Goal: Information Seeking & Learning: Learn about a topic

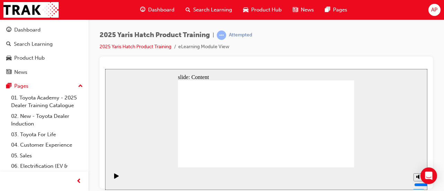
drag, startPoint x: 406, startPoint y: 42, endPoint x: 395, endPoint y: 37, distance: 12.3
click at [405, 41] on div "2025 Yaris Hatch Product Training | Attempted 2025 Yaris Hatch Product Training…" at bounding box center [266, 44] width 333 height 26
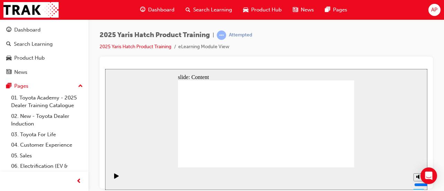
drag, startPoint x: 236, startPoint y: 142, endPoint x: 200, endPoint y: 146, distance: 36.3
drag, startPoint x: 198, startPoint y: 146, endPoint x: 201, endPoint y: 154, distance: 8.1
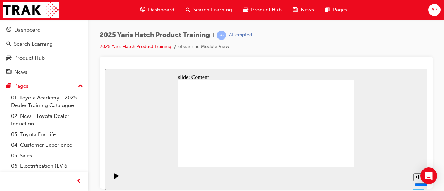
drag, startPoint x: 333, startPoint y: 125, endPoint x: 321, endPoint y: 155, distance: 31.9
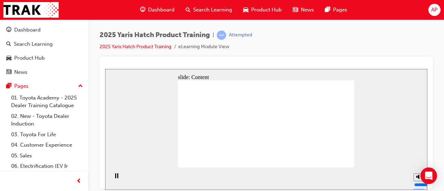
drag, startPoint x: 306, startPoint y: 133, endPoint x: 289, endPoint y: 128, distance: 18.1
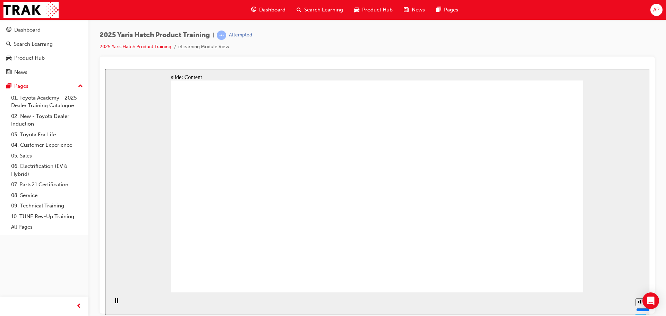
drag, startPoint x: 271, startPoint y: 163, endPoint x: 285, endPoint y: 164, distance: 14.6
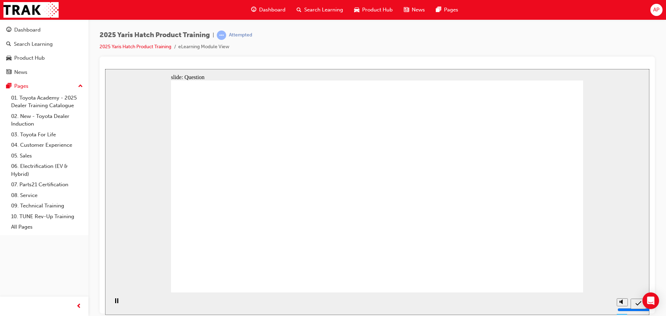
radio input "false"
radio input "true"
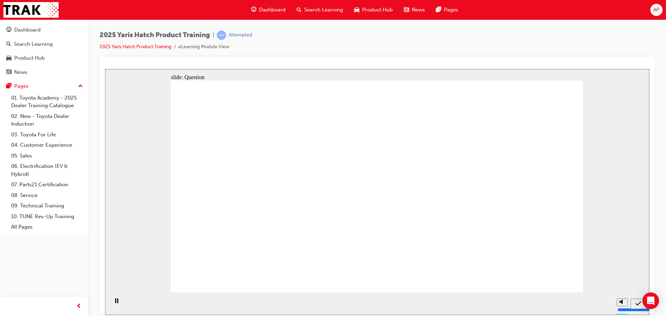
radio input "true"
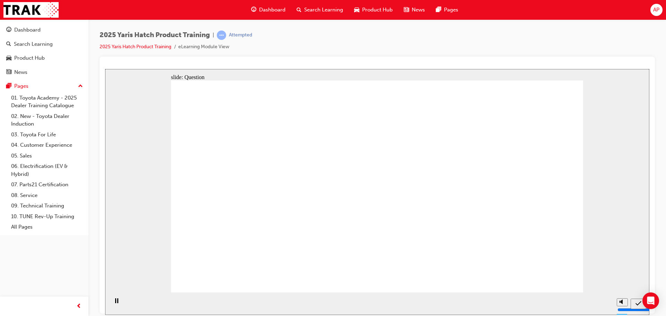
radio input "true"
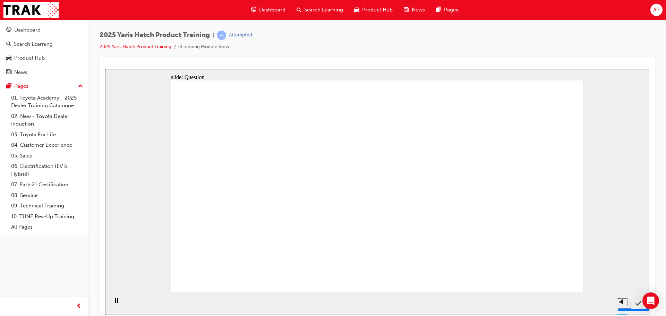
radio input "true"
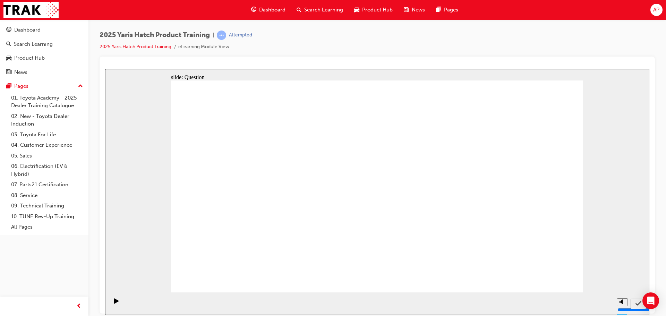
drag, startPoint x: 237, startPoint y: 241, endPoint x: 238, endPoint y: 209, distance: 31.9
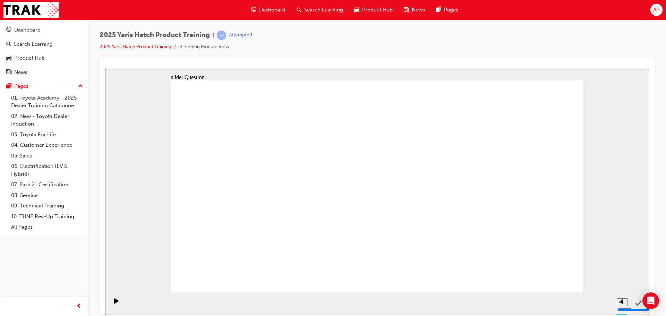
drag, startPoint x: 232, startPoint y: 179, endPoint x: 249, endPoint y: 231, distance: 54.1
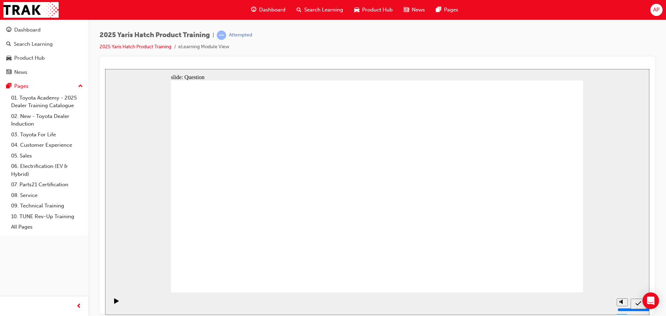
radio input "true"
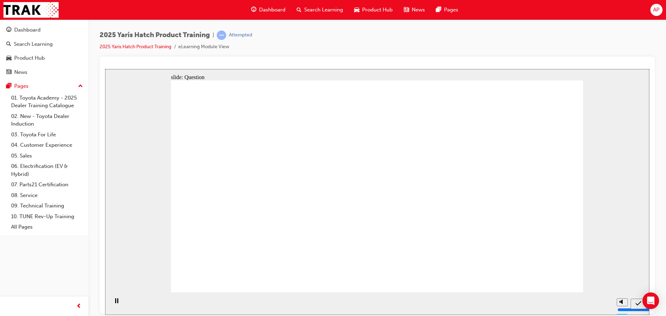
radio input "true"
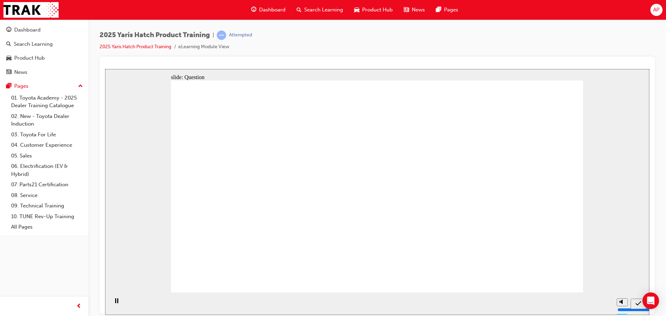
radio input "true"
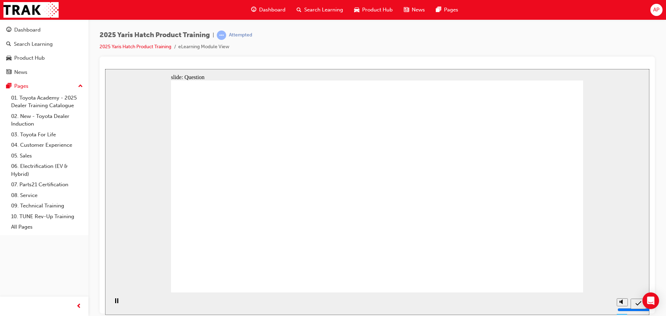
drag, startPoint x: 540, startPoint y: 275, endPoint x: 544, endPoint y: 280, distance: 6.9
drag, startPoint x: 376, startPoint y: 240, endPoint x: 379, endPoint y: 191, distance: 49.3
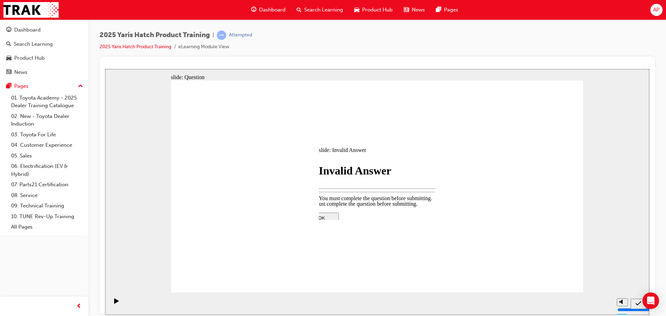
drag, startPoint x: 373, startPoint y: 205, endPoint x: 447, endPoint y: 212, distance: 74.2
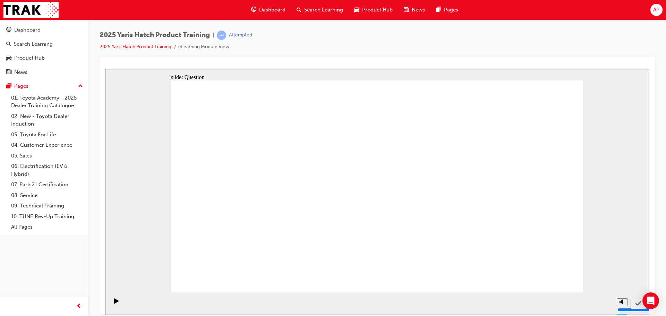
drag, startPoint x: 513, startPoint y: 189, endPoint x: 516, endPoint y: 247, distance: 57.6
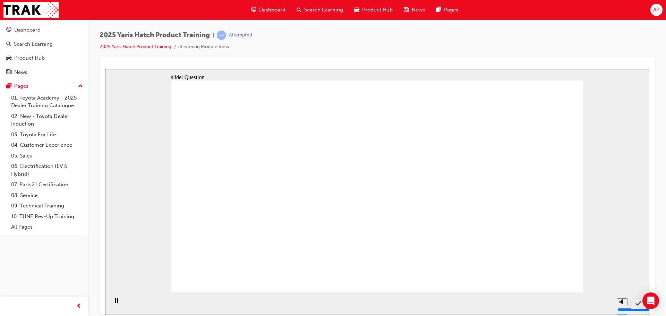
radio input "true"
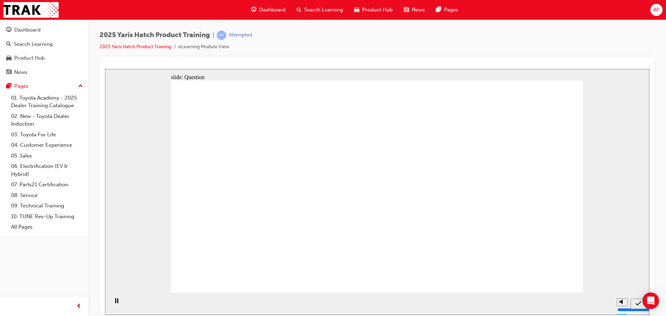
radio input "true"
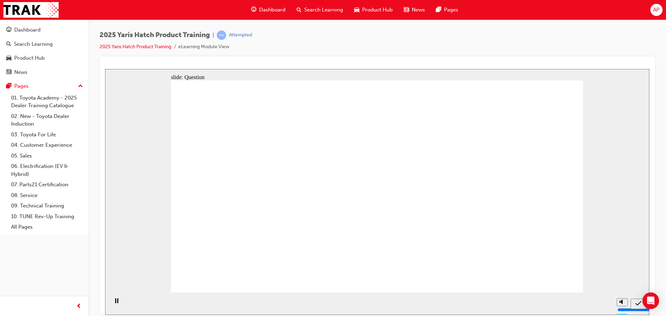
radio input "false"
radio input "true"
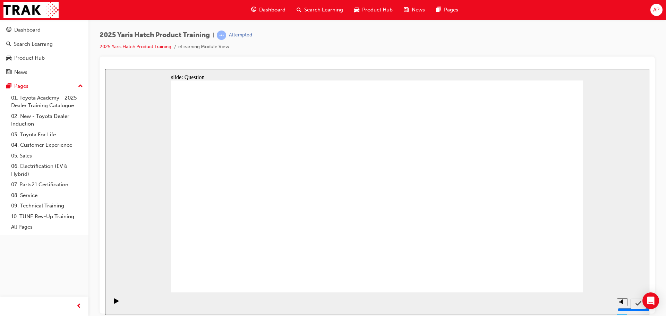
drag, startPoint x: 449, startPoint y: 188, endPoint x: 461, endPoint y: 267, distance: 79.6
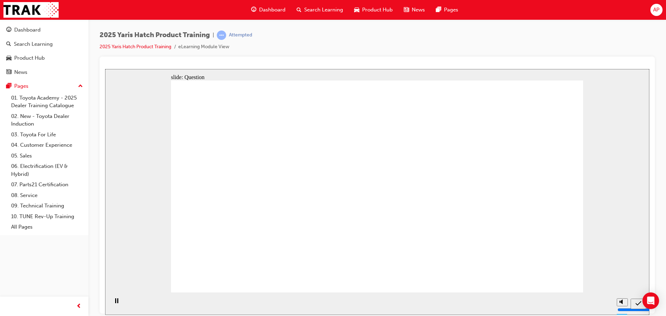
radio input "true"
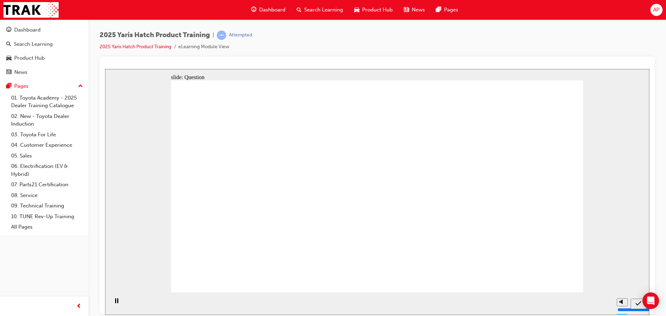
radio input "true"
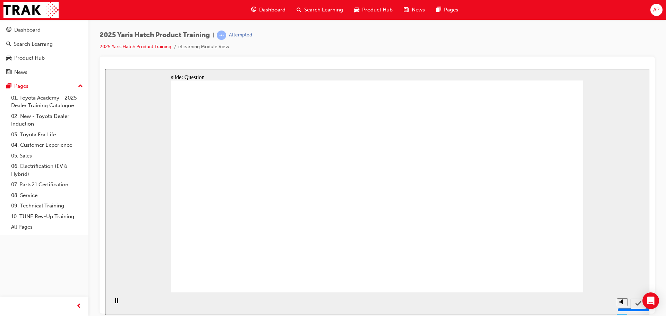
radio input "true"
drag, startPoint x: 446, startPoint y: 179, endPoint x: 303, endPoint y: 249, distance: 158.7
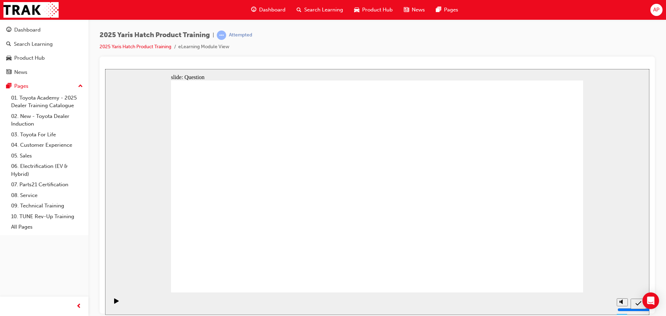
drag, startPoint x: 294, startPoint y: 191, endPoint x: 225, endPoint y: 250, distance: 91.7
drag, startPoint x: 566, startPoint y: 187, endPoint x: 540, endPoint y: 183, distance: 26.3
drag, startPoint x: 490, startPoint y: 209, endPoint x: 387, endPoint y: 250, distance: 110.2
drag, startPoint x: 243, startPoint y: 199, endPoint x: 529, endPoint y: 248, distance: 290.0
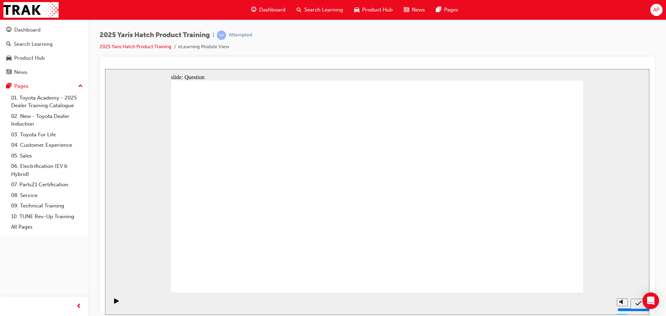
drag, startPoint x: 359, startPoint y: 182, endPoint x: 452, endPoint y: 250, distance: 115.8
drag, startPoint x: 538, startPoint y: 271, endPoint x: 542, endPoint y: 277, distance: 7.5
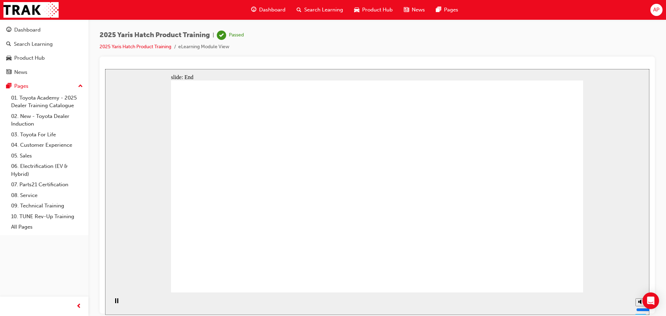
click at [25, 85] on div "Pages" at bounding box center [21, 86] width 14 height 8
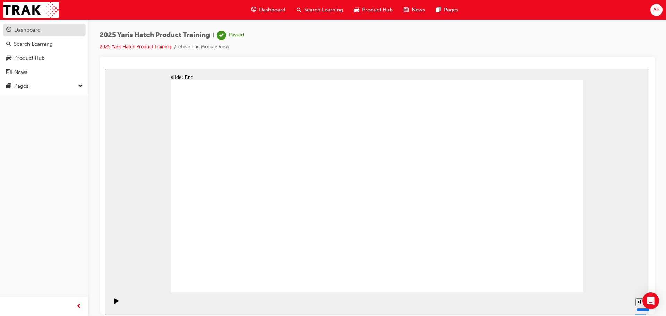
click at [46, 31] on div "Dashboard" at bounding box center [44, 30] width 76 height 9
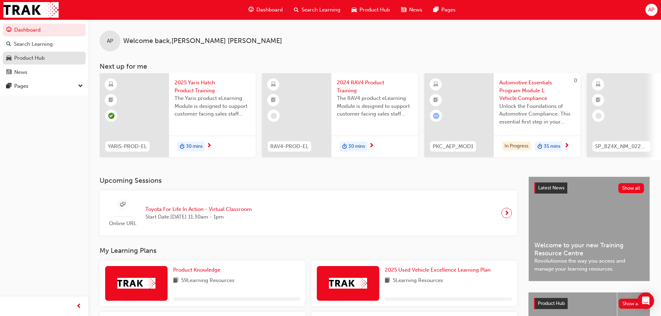
click at [42, 55] on div "Product Hub" at bounding box center [29, 58] width 31 height 8
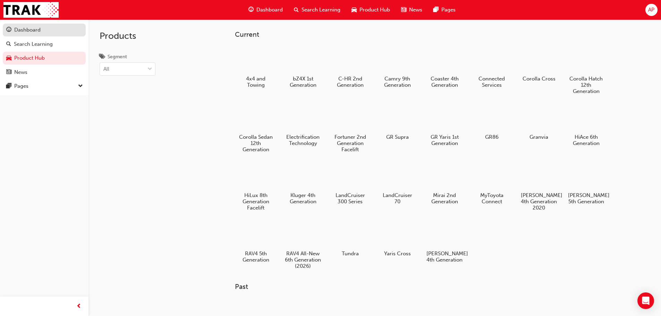
click at [26, 33] on div "Dashboard" at bounding box center [27, 30] width 26 height 8
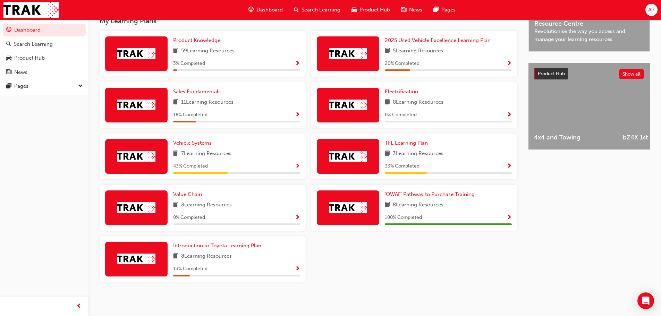
scroll to position [232, 0]
click at [189, 41] on span "Product Knowledge" at bounding box center [196, 40] width 47 height 6
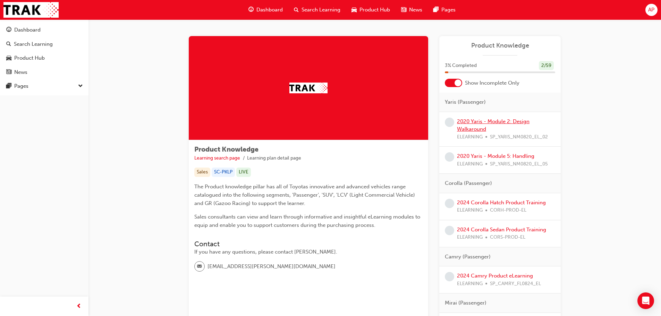
click at [444, 122] on link "2020 Yaris - Module 2: Design Walkaround" at bounding box center [493, 125] width 72 height 14
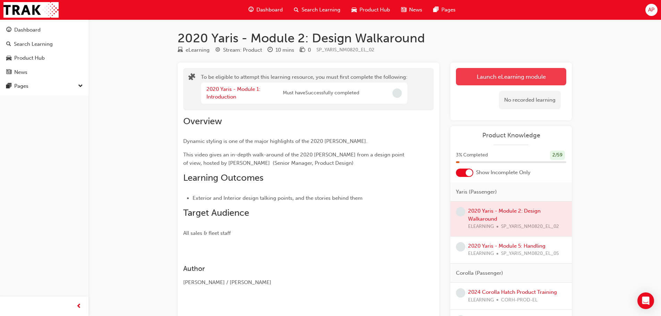
click at [444, 79] on button "Launch eLearning module" at bounding box center [511, 76] width 110 height 17
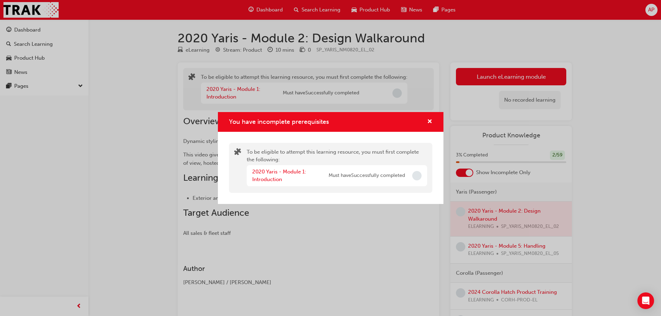
click at [417, 176] on span "Incomplete" at bounding box center [416, 175] width 9 height 9
click at [350, 175] on span "Must have Successfully completed" at bounding box center [366, 176] width 76 height 8
drag, startPoint x: 295, startPoint y: 156, endPoint x: 318, endPoint y: 146, distance: 24.2
click at [298, 154] on div "To be eligible to attempt this learning resource, you must first complete the f…" at bounding box center [337, 168] width 180 height 40
click at [430, 122] on span "cross-icon" at bounding box center [429, 122] width 5 height 6
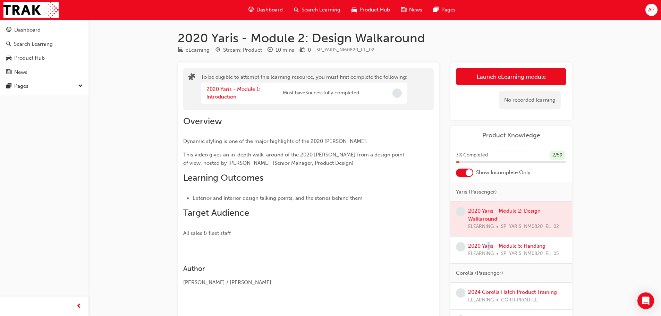
click at [444, 191] on div "2020 Yaris - Module 5: Handling ELEARNING SP_YARIS_NM0820_EL_05" at bounding box center [513, 250] width 91 height 16
click at [444, 191] on link "2020 Yaris - Module 5: Handling" at bounding box center [506, 246] width 77 height 6
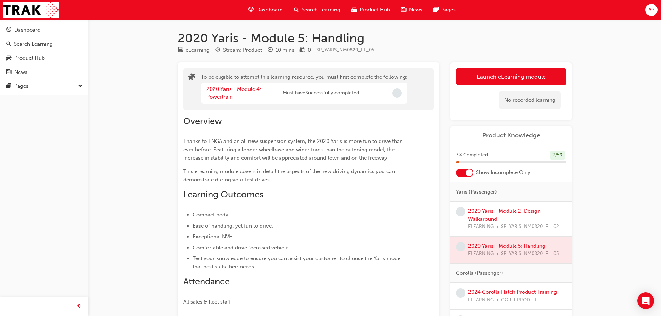
click at [370, 91] on div "2020 Yaris - Module 4: Powertrain Must have Successfully completed" at bounding box center [304, 93] width 206 height 21
click at [444, 80] on button "Launch eLearning module" at bounding box center [511, 76] width 110 height 17
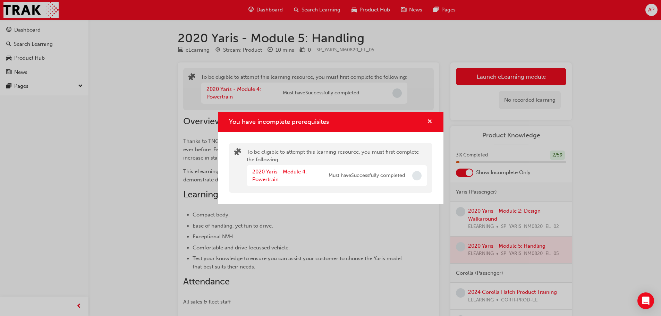
click at [431, 120] on div "You have incomplete prerequisites" at bounding box center [330, 122] width 225 height 20
click at [428, 120] on span "cross-icon" at bounding box center [429, 122] width 5 height 6
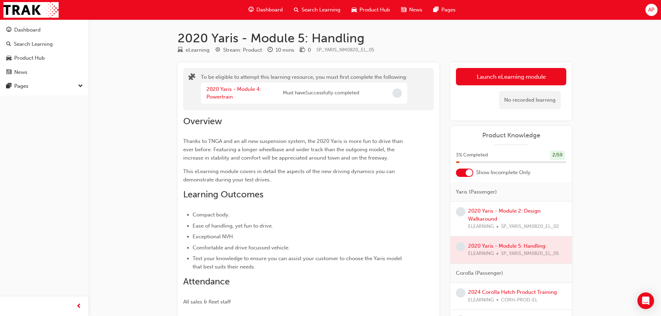
click at [444, 174] on div at bounding box center [468, 172] width 7 height 7
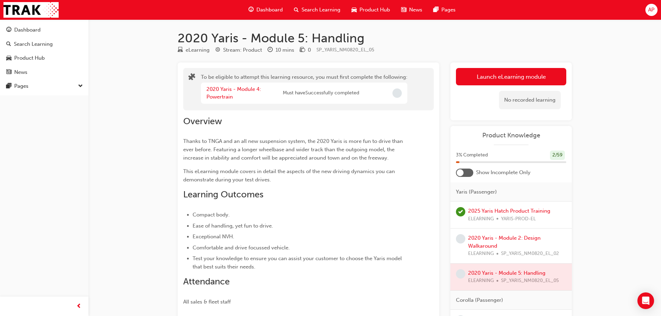
click at [444, 177] on div "Product Knowledge 3 % Completed 2 / 59 Show Incomplete Only Yaris (Passenger) 2…" at bounding box center [510, 223] width 121 height 195
click at [444, 172] on div at bounding box center [464, 173] width 17 height 8
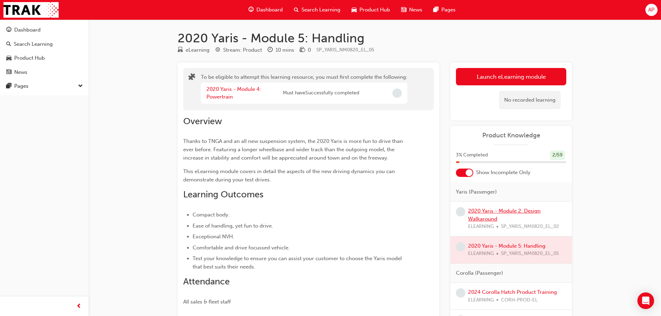
click at [444, 191] on link "2020 Yaris - Module 2: Design Walkaround" at bounding box center [504, 215] width 72 height 14
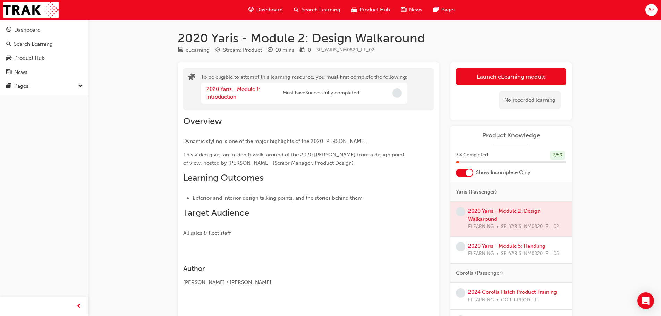
click at [324, 89] on span "Must have Successfully completed" at bounding box center [321, 93] width 76 height 8
click at [372, 96] on div "2020 Yaris - Module 1: Introduction Must have Successfully completed" at bounding box center [304, 93] width 206 height 21
click at [240, 93] on div "2020 Yaris - Module 1: Introduction" at bounding box center [244, 93] width 76 height 16
click at [222, 93] on div "2020 Yaris - Module 1: Introduction" at bounding box center [244, 93] width 76 height 16
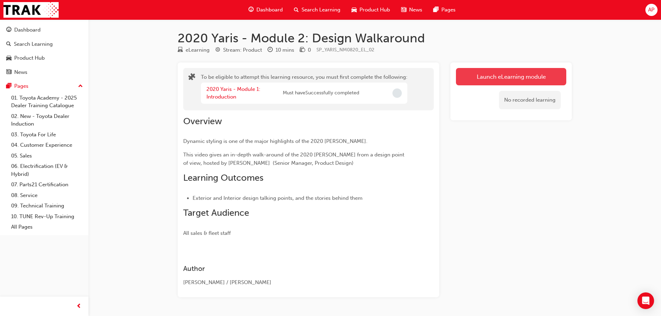
click at [493, 79] on button "Launch eLearning module" at bounding box center [511, 76] width 110 height 17
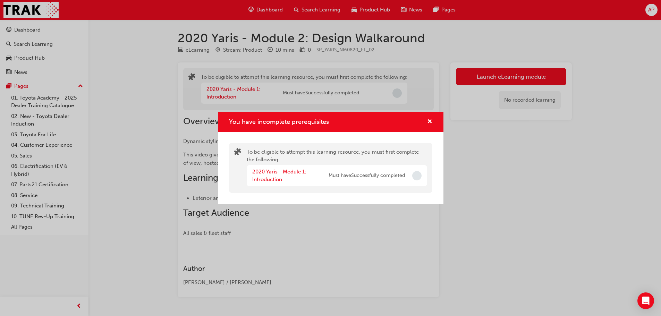
drag, startPoint x: 406, startPoint y: 172, endPoint x: 338, endPoint y: 181, distance: 68.3
click at [402, 175] on div "2020 Yaris - Module 1: Introduction Must have Successfully completed" at bounding box center [337, 175] width 180 height 21
click at [269, 175] on div "2020 Yaris - Module 1: Introduction" at bounding box center [290, 176] width 76 height 16
click at [279, 171] on link "2020 Yaris - Module 1: Introduction" at bounding box center [279, 176] width 54 height 14
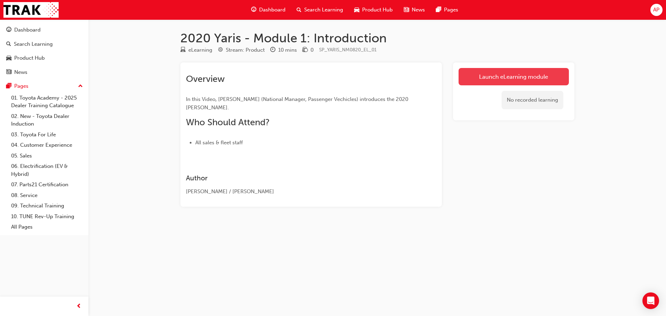
click at [520, 77] on link "Launch eLearning module" at bounding box center [513, 76] width 110 height 17
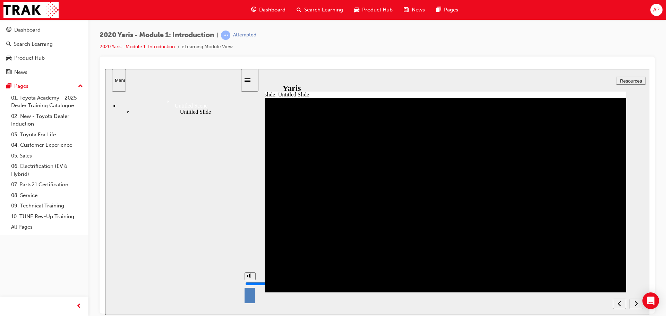
click at [249, 302] on div "misc controls" at bounding box center [249, 298] width 10 height 36
drag, startPoint x: 250, startPoint y: 279, endPoint x: 252, endPoint y: 293, distance: 14.0
click at [252, 286] on input "volume" at bounding box center [267, 284] width 45 height 6
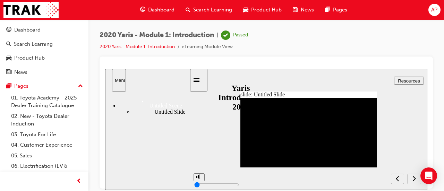
click at [411, 180] on div "next" at bounding box center [414, 178] width 8 height 7
click at [414, 180] on icon "next" at bounding box center [414, 177] width 3 height 5
click at [142, 115] on div "Untitled Slide" at bounding box center [161, 112] width 57 height 6
click at [412, 179] on div "next" at bounding box center [414, 178] width 8 height 7
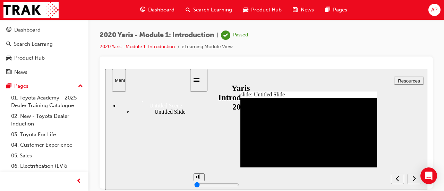
click at [200, 80] on icon "Sidebar Toggle" at bounding box center [198, 79] width 10 height 4
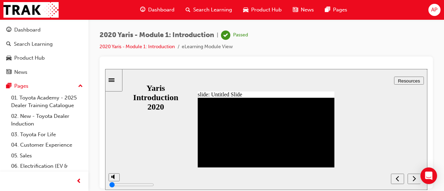
click at [416, 179] on div "next" at bounding box center [414, 178] width 8 height 7
click at [115, 159] on input "volume" at bounding box center [131, 159] width 45 height 6
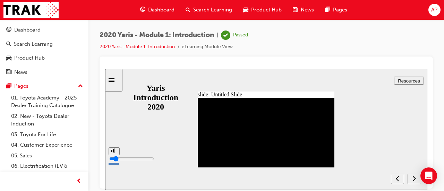
type input "1"
click at [114, 161] on input "volume" at bounding box center [131, 159] width 45 height 6
click at [157, 61] on div at bounding box center [266, 123] width 333 height 132
click at [414, 179] on icon "next" at bounding box center [413, 178] width 3 height 6
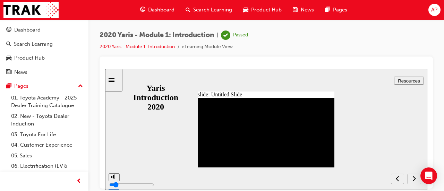
click at [414, 179] on icon "next" at bounding box center [413, 178] width 3 height 6
click at [415, 179] on icon "next" at bounding box center [413, 178] width 3 height 6
click at [414, 180] on icon "next" at bounding box center [414, 177] width 3 height 5
click at [413, 180] on icon "next" at bounding box center [413, 178] width 3 height 6
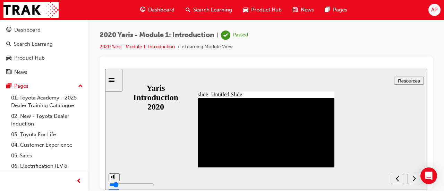
drag, startPoint x: 392, startPoint y: 129, endPoint x: 383, endPoint y: 129, distance: 8.7
click at [392, 129] on div "slide: Untitled Slide Back to top Menu Untitled Scene Untitled Slide Yaris Intr…" at bounding box center [266, 129] width 322 height 121
click at [360, 154] on div "slide: Untitled Slide Back to top Menu Untitled Scene Untitled Slide Yaris Intr…" at bounding box center [266, 129] width 322 height 121
click at [114, 81] on icon "Sidebar Toggle" at bounding box center [112, 79] width 6 height 3
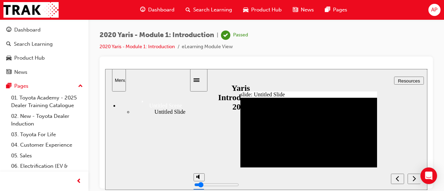
click at [135, 115] on div "Untitled Slide" at bounding box center [161, 112] width 57 height 6
click at [414, 180] on icon "next" at bounding box center [414, 177] width 3 height 5
click at [117, 77] on div "Menu" at bounding box center [119, 79] width 8 height 5
click at [150, 49] on link "2020 Yaris - Module 1: Introduction" at bounding box center [137, 47] width 75 height 6
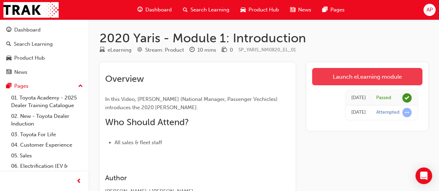
click at [365, 75] on link "Launch eLearning module" at bounding box center [367, 76] width 110 height 17
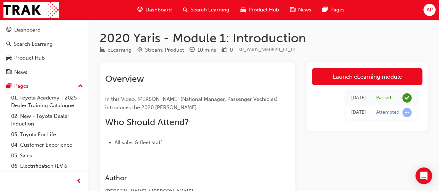
scroll to position [10, 0]
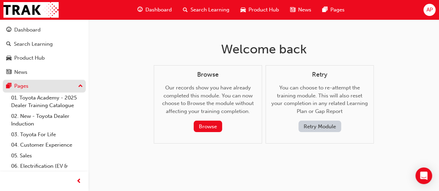
click at [17, 85] on div "Pages" at bounding box center [21, 86] width 14 height 8
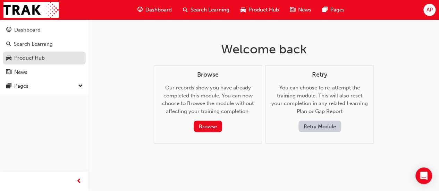
click at [27, 56] on div "Product Hub" at bounding box center [29, 58] width 31 height 8
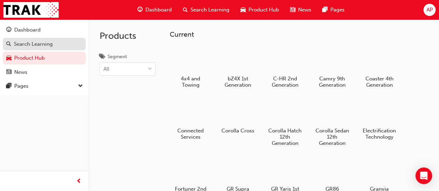
click at [45, 43] on div "Search Learning" at bounding box center [33, 44] width 39 height 8
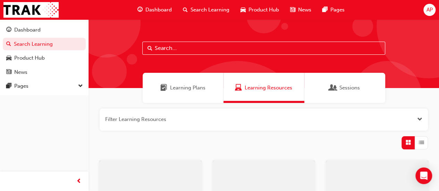
click at [35, 22] on button "Dashboard Search Learning Product Hub News Pages" at bounding box center [44, 51] width 83 height 58
click at [36, 27] on div "Dashboard" at bounding box center [27, 30] width 26 height 8
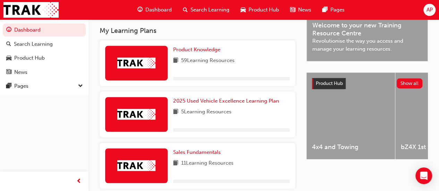
scroll to position [196, 0]
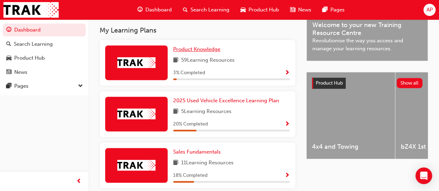
click at [212, 49] on span "Product Knowledge" at bounding box center [196, 49] width 47 height 6
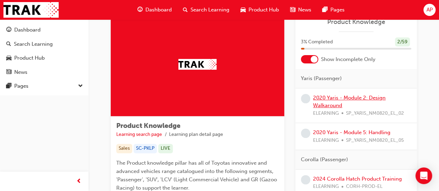
scroll to position [35, 0]
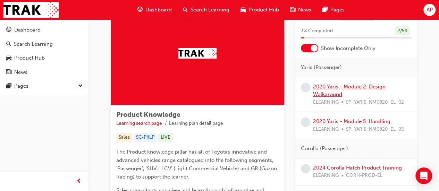
click at [360, 88] on link "2020 Yaris - Module 2: Design Walkaround" at bounding box center [349, 91] width 72 height 14
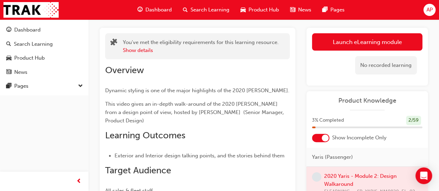
click at [358, 42] on link "Launch eLearning module" at bounding box center [367, 41] width 110 height 17
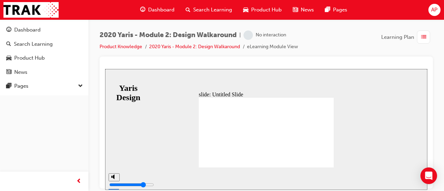
click at [95, 51] on div "2020 Yaris - Module 2: Design Walkaround | No interaction Product Knowledge 202…" at bounding box center [265, 96] width 355 height 154
